Goal: Information Seeking & Learning: Learn about a topic

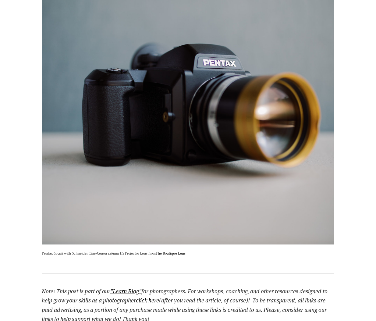
scroll to position [488, 0]
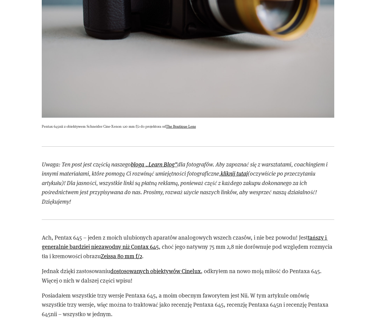
scroll to position [579, 0]
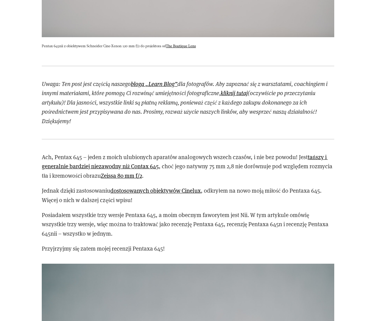
scroll to position [579, 0]
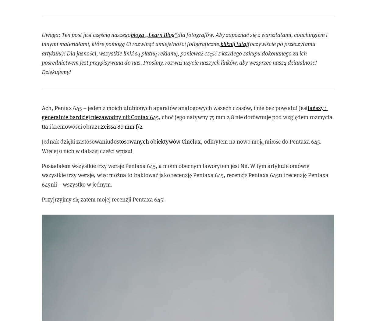
scroll to position [701, 0]
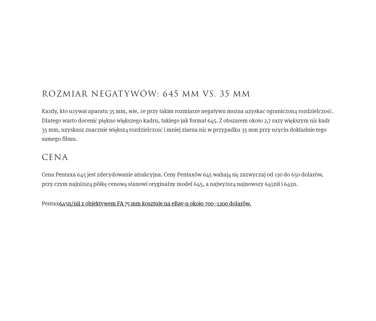
scroll to position [1708, 0]
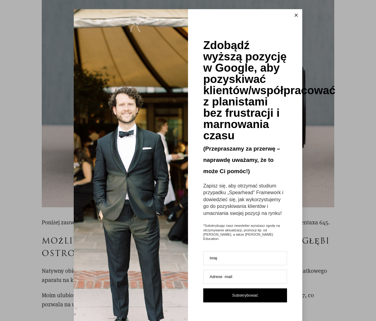
scroll to position [2318, 0]
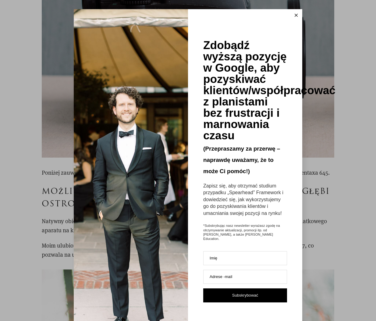
click at [295, 15] on icon at bounding box center [296, 15] width 3 height 3
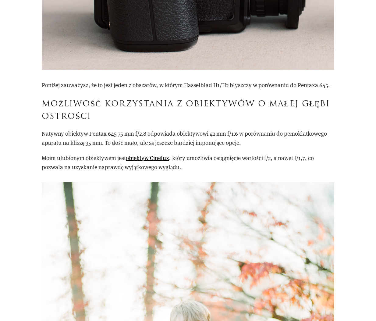
scroll to position [2409, 0]
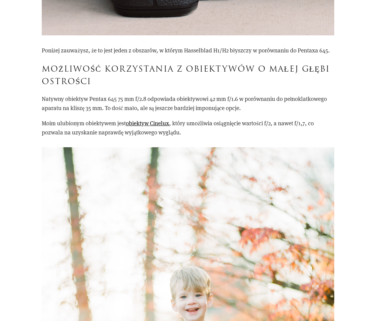
scroll to position [2501, 0]
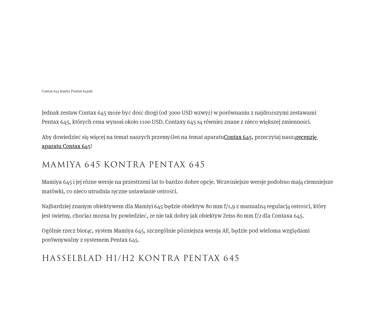
scroll to position [3934, 0]
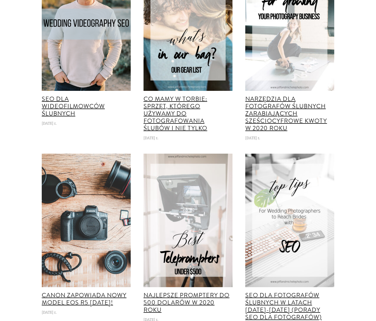
scroll to position [5184, 0]
